Goal: Information Seeking & Learning: Learn about a topic

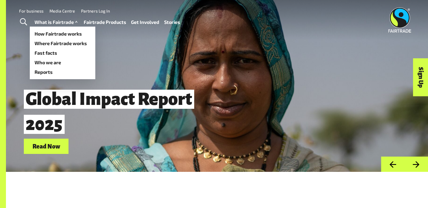
click at [49, 20] on link "What is Fairtrade" at bounding box center [57, 22] width 44 height 9
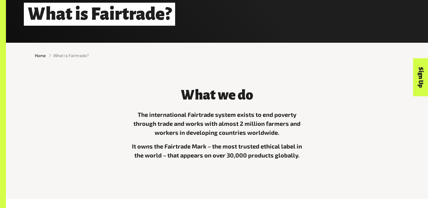
scroll to position [129, 0]
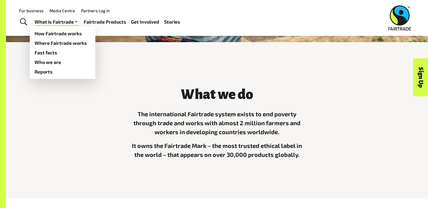
click at [41, 25] on link "What is Fairtrade" at bounding box center [57, 22] width 44 height 9
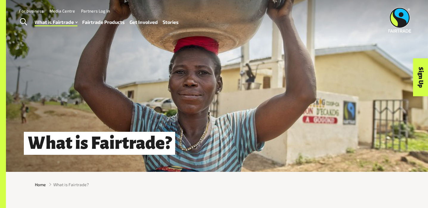
click at [126, 44] on div "What is Fairtrade?" at bounding box center [217, 85] width 422 height 171
click at [106, 24] on link "Fairtrade Products" at bounding box center [103, 22] width 43 height 9
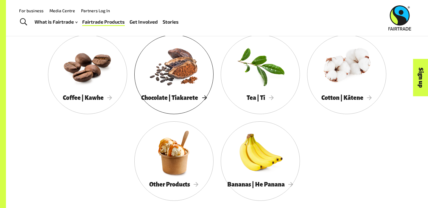
scroll to position [323, 0]
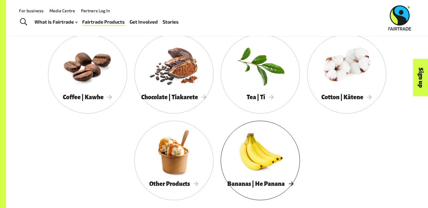
click at [271, 153] on div at bounding box center [260, 152] width 79 height 52
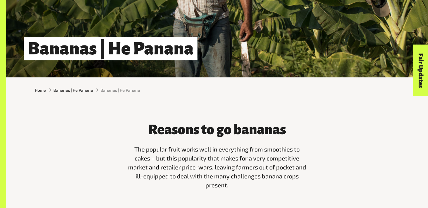
scroll to position [172, 0]
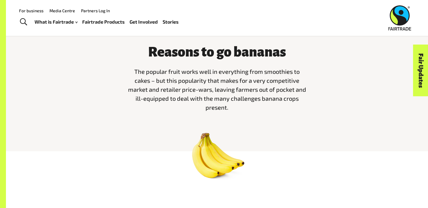
drag, startPoint x: 135, startPoint y: 69, endPoint x: 244, endPoint y: 3, distance: 127.5
click at [264, 111] on p "The popular fruit works well in everything from smoothies to cakes – but this p…" at bounding box center [217, 89] width 179 height 45
copy span "The popular fruit works well in everything from smoothies to cakes – but this p…"
click at [106, 21] on link "Fairtrade Products" at bounding box center [103, 22] width 43 height 9
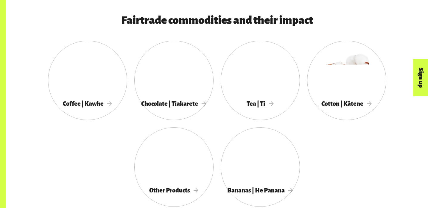
scroll to position [317, 0]
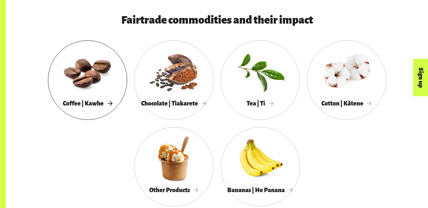
click at [76, 90] on div at bounding box center [87, 72] width 79 height 52
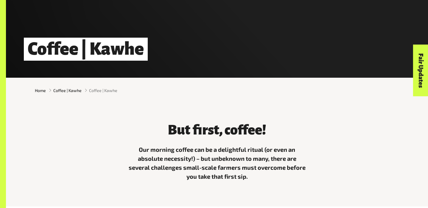
scroll to position [133, 0]
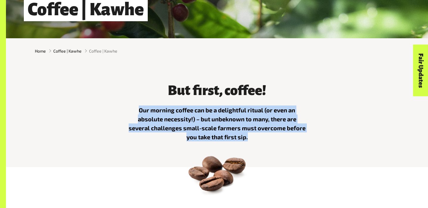
drag, startPoint x: 140, startPoint y: 109, endPoint x: 186, endPoint y: 46, distance: 78.3
click at [278, 147] on div "But first, coffee! Our morning coffee can be a delightful ritual (or even an ab…" at bounding box center [217, 115] width 422 height 103
copy p "Our morning coffee can be a delightful ritual (or even an absolute necessity!) …"
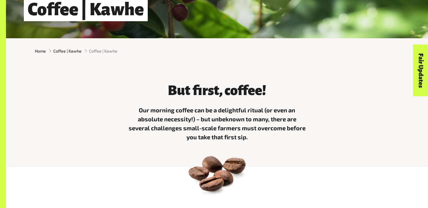
click at [224, 47] on div "Home Coffee | Kawhe Coffee | Kawhe" at bounding box center [217, 51] width 422 height 16
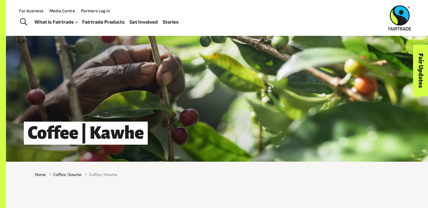
scroll to position [0, 0]
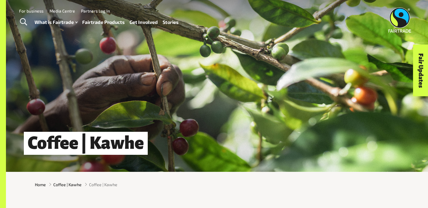
click at [94, 22] on link "Fairtrade Products" at bounding box center [103, 22] width 43 height 9
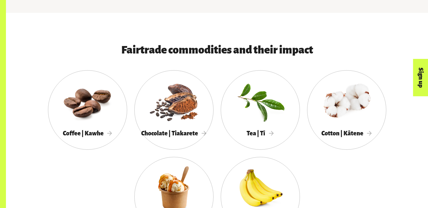
scroll to position [298, 0]
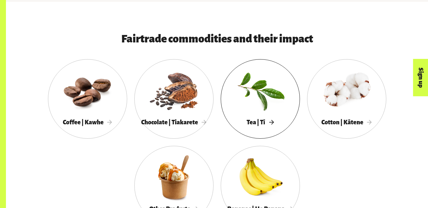
click at [254, 93] on div at bounding box center [260, 90] width 79 height 52
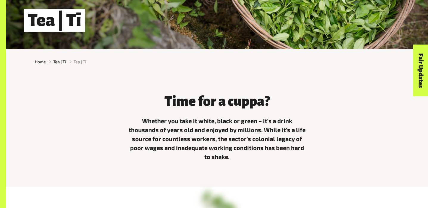
scroll to position [137, 0]
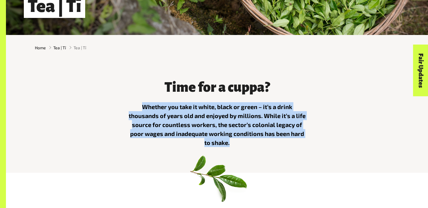
drag, startPoint x: 143, startPoint y: 106, endPoint x: 244, endPoint y: 139, distance: 105.8
click at [244, 139] on p "Whether you take it white, black or green – it’s a drink thousands of years old…" at bounding box center [217, 124] width 179 height 45
copy p "Whether you take it white, black or green – it’s a drink thousands of years old…"
